Goal: Information Seeking & Learning: Learn about a topic

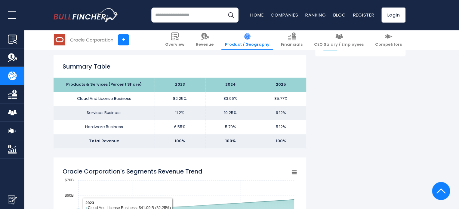
scroll to position [359, 0]
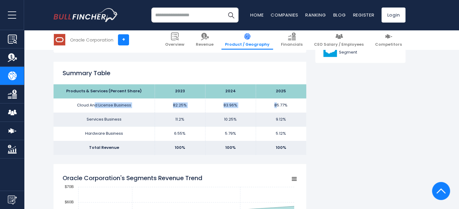
drag, startPoint x: 97, startPoint y: 107, endPoint x: 277, endPoint y: 107, distance: 180.0
click at [277, 107] on tr "Cloud And License Business 82.25% 83.96% 85.77%" at bounding box center [179, 105] width 252 height 14
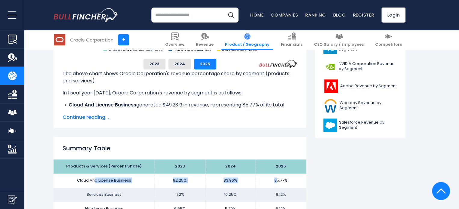
scroll to position [270, 0]
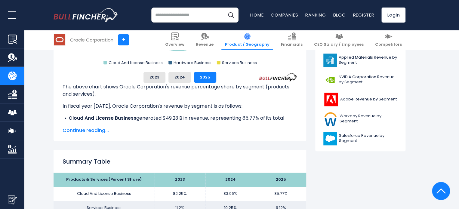
click at [94, 133] on span "Continue reading..." at bounding box center [179, 130] width 234 height 7
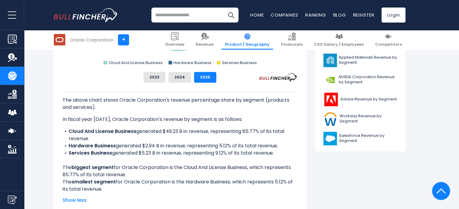
scroll to position [0, 0]
click at [14, 39] on img "Company Overview" at bounding box center [12, 39] width 9 height 9
click at [178, 76] on button "2024" at bounding box center [179, 77] width 23 height 11
drag, startPoint x: 101, startPoint y: 143, endPoint x: 159, endPoint y: 145, distance: 57.7
click at [194, 145] on li "Hardware Business generated $3.07 B in revenue, representing 5.79% of its total…" at bounding box center [179, 145] width 234 height 7
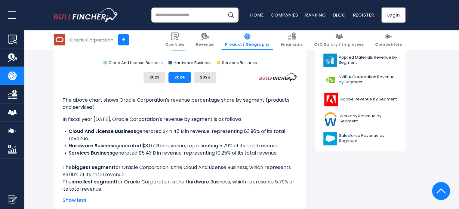
click at [117, 155] on li "Services Business generated $5.43 B in revenue, representing 10.25% of its tota…" at bounding box center [179, 152] width 234 height 7
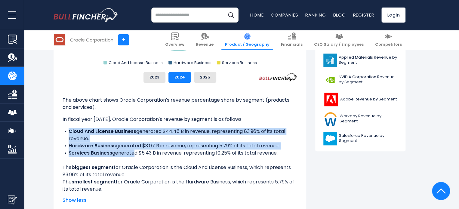
drag, startPoint x: 132, startPoint y: 152, endPoint x: 224, endPoint y: 154, distance: 91.7
click at [223, 155] on li "Services Business generated $5.43 B in revenue, representing 10.25% of its tota…" at bounding box center [179, 152] width 234 height 7
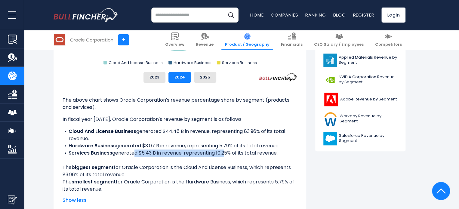
drag, startPoint x: 215, startPoint y: 133, endPoint x: 194, endPoint y: 131, distance: 20.5
click at [194, 131] on li "Cloud And License Business generated $44.46 B in revenue, representing 83.96% o…" at bounding box center [179, 135] width 234 height 14
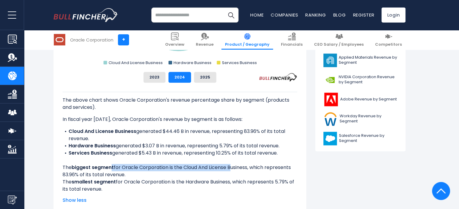
drag, startPoint x: 120, startPoint y: 170, endPoint x: 230, endPoint y: 168, distance: 110.6
click at [230, 168] on div "The above chart shows Oracle Corporation's revenue percentage share by segment …" at bounding box center [179, 142] width 234 height 101
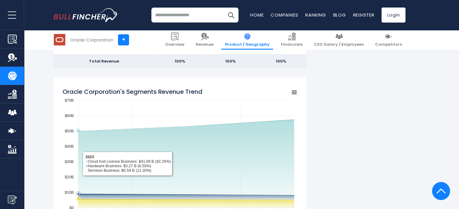
scroll to position [571, 0]
